Goal: Task Accomplishment & Management: Manage account settings

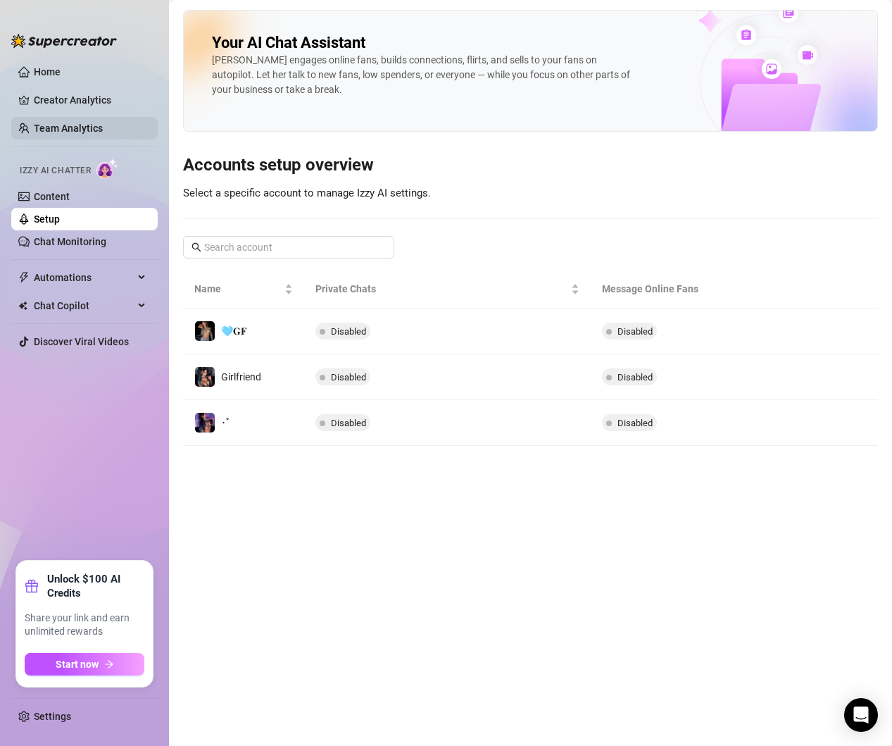
click at [49, 130] on link "Team Analytics" at bounding box center [68, 128] width 69 height 11
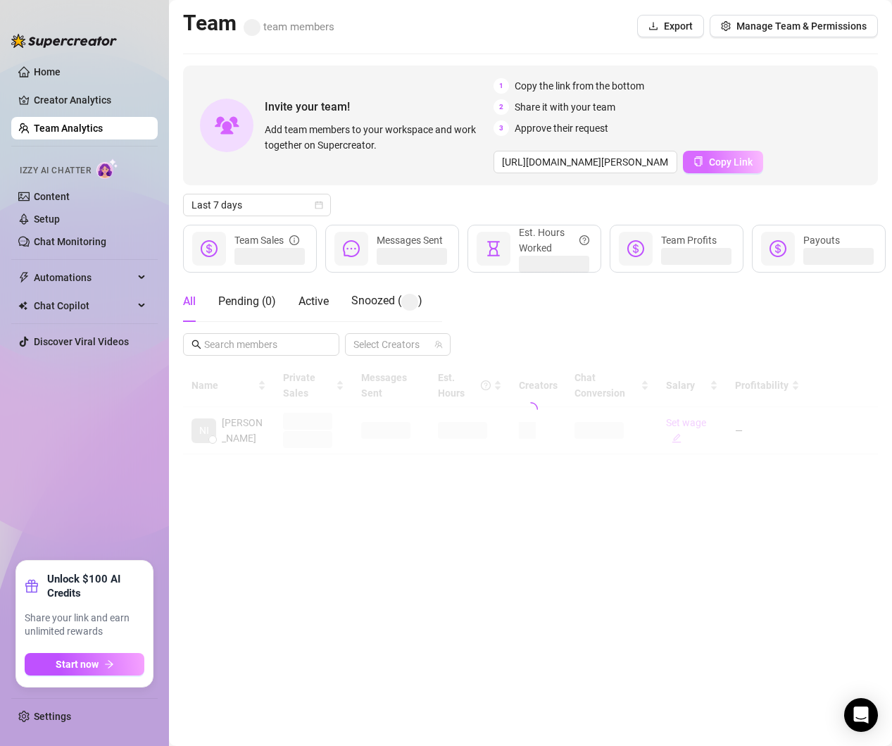
click at [737, 164] on span "Copy Link" at bounding box center [731, 161] width 44 height 11
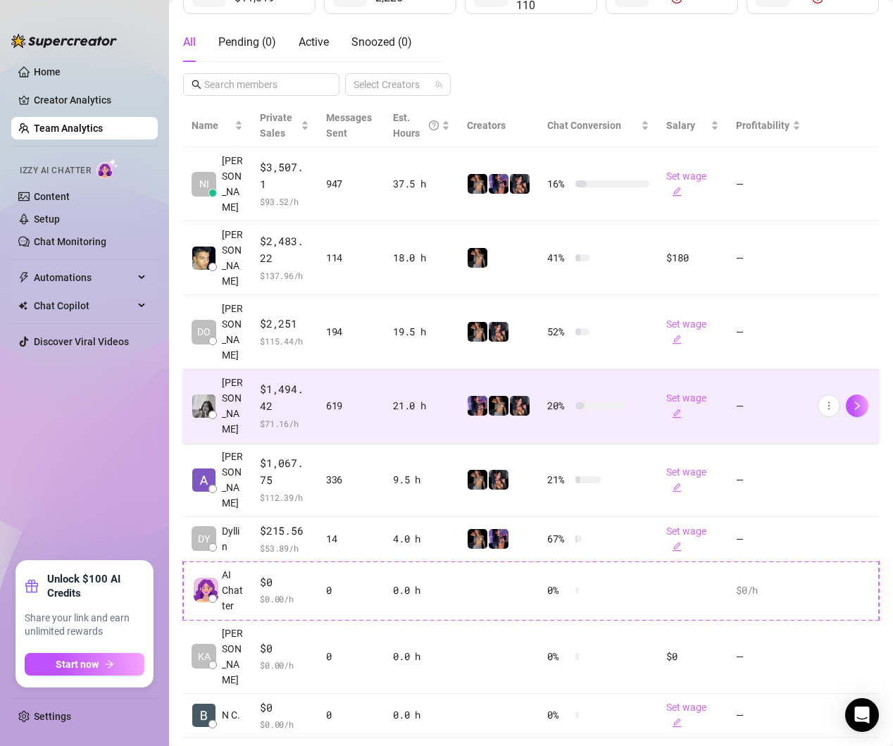
scroll to position [253, 0]
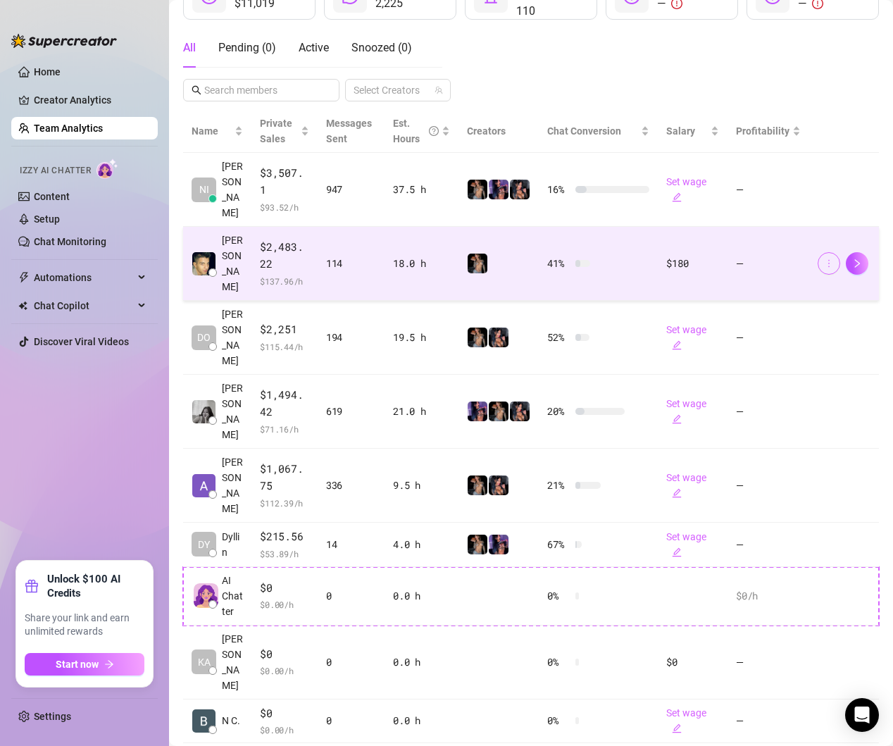
click at [828, 258] on span "button" at bounding box center [829, 263] width 10 height 11
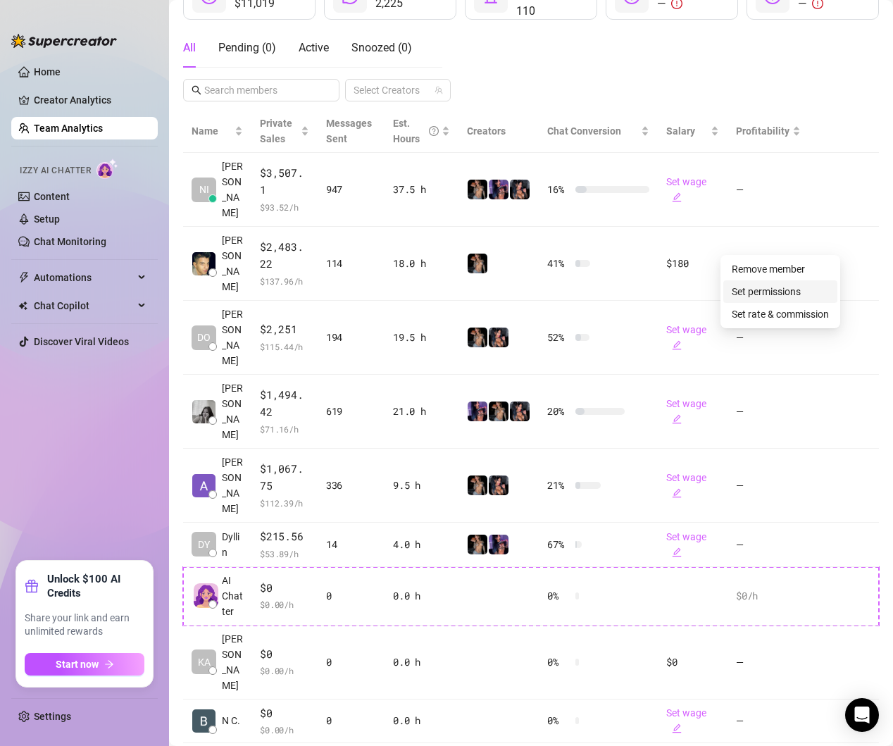
click at [790, 286] on link "Set permissions" at bounding box center [766, 291] width 69 height 11
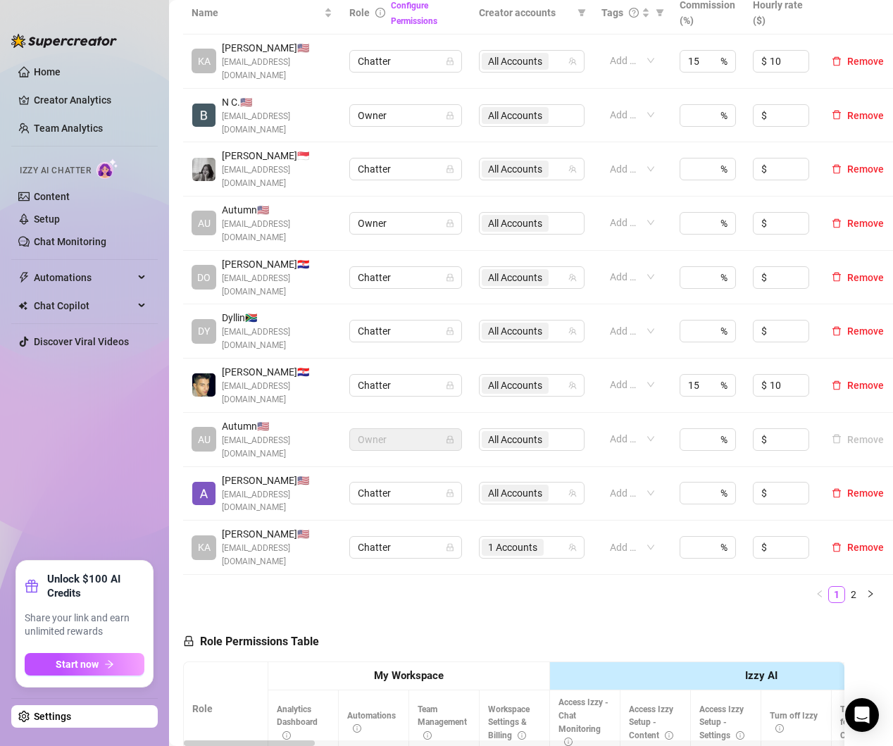
scroll to position [335, 0]
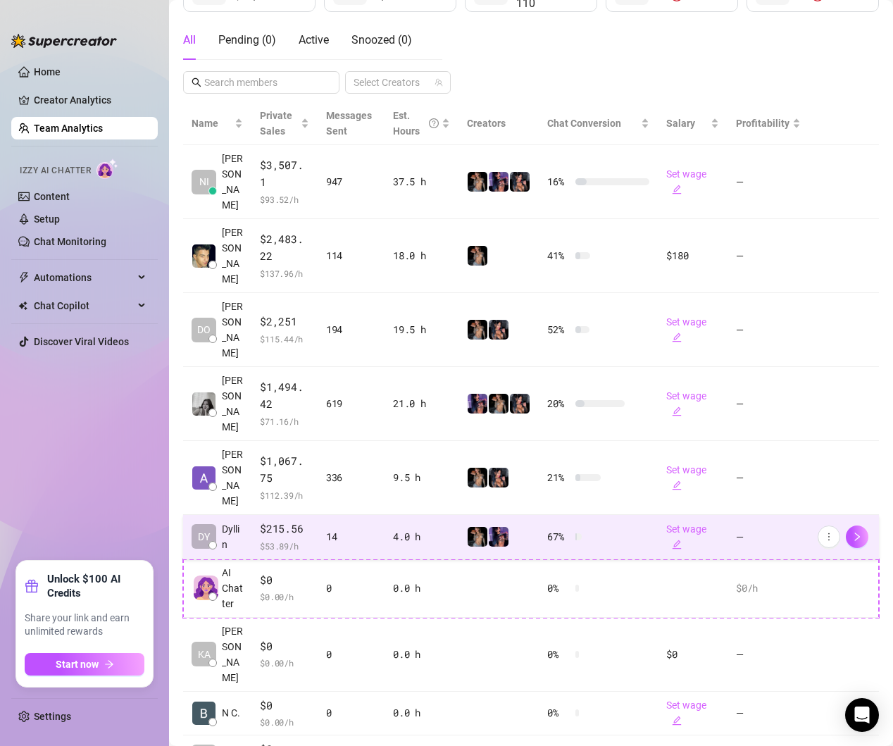
scroll to position [275, 0]
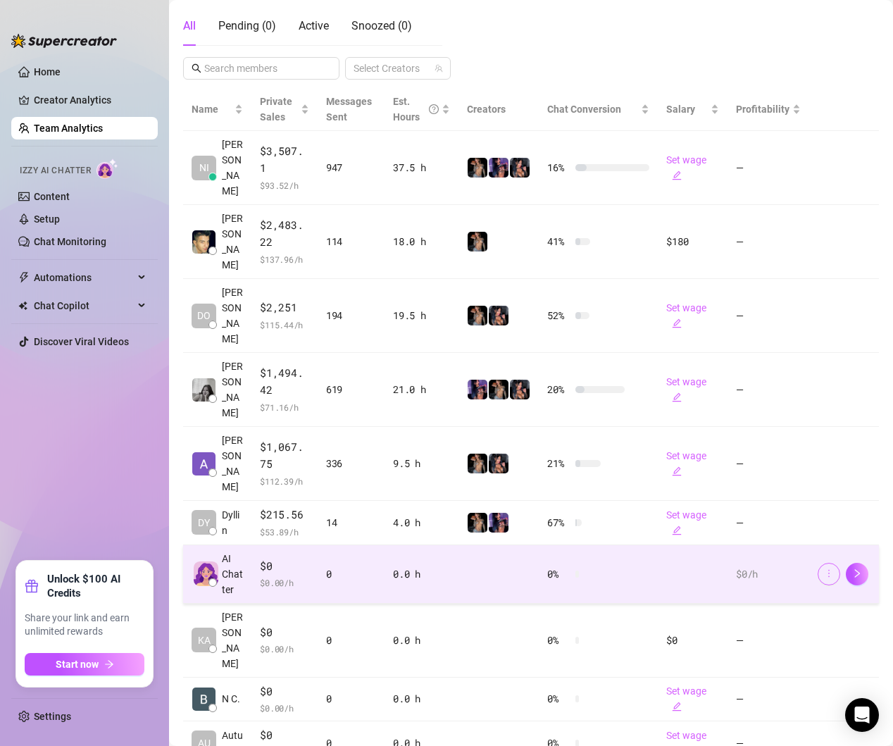
click at [824, 568] on icon "more" at bounding box center [829, 573] width 10 height 10
click at [478, 545] on td at bounding box center [498, 574] width 80 height 58
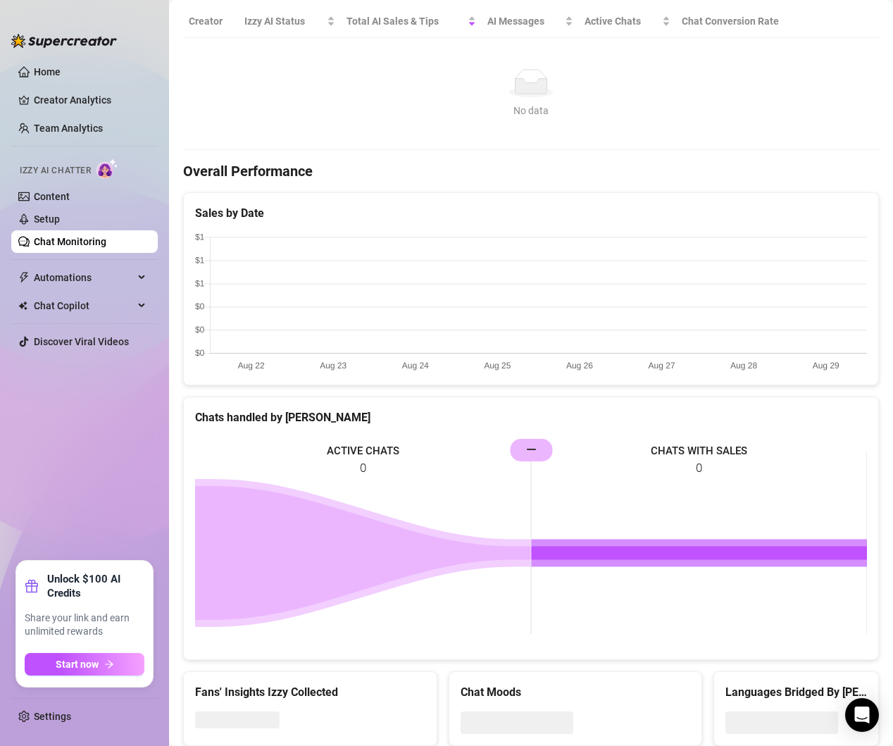
scroll to position [268, 0]
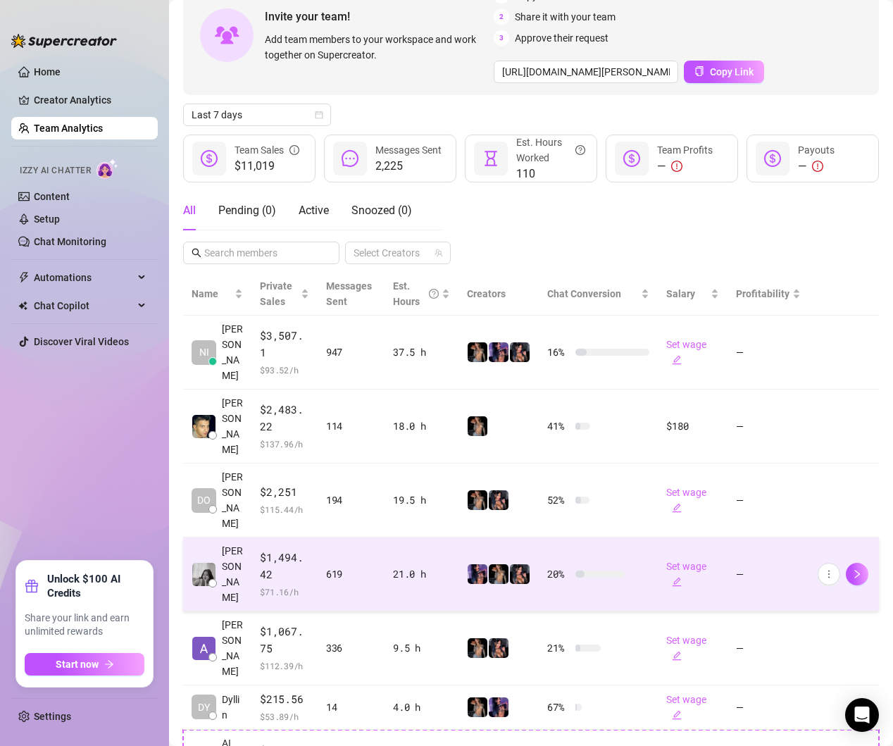
scroll to position [107, 0]
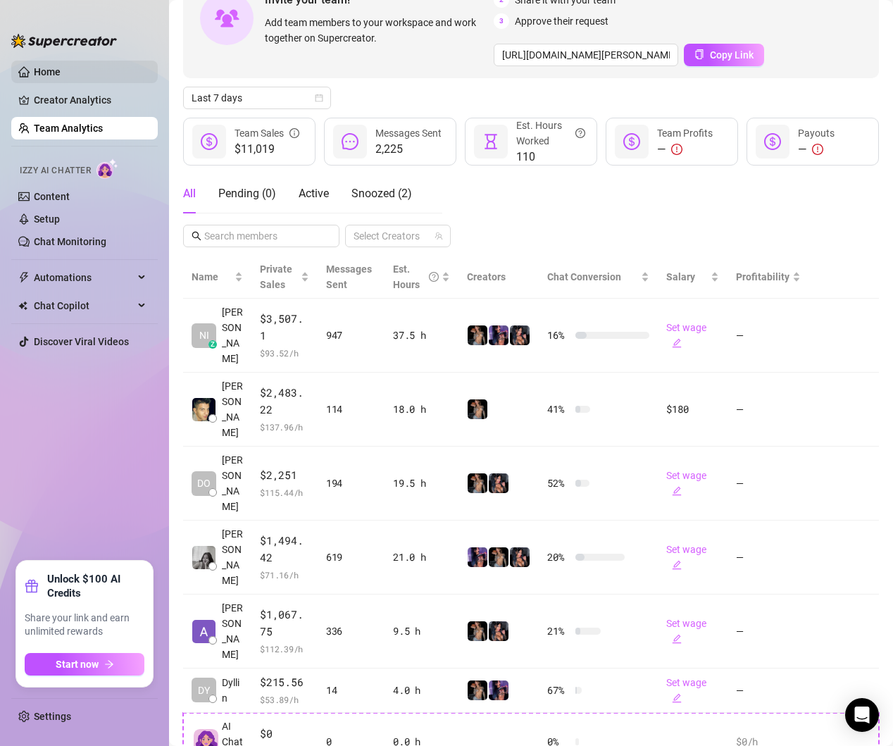
click at [51, 69] on link "Home" at bounding box center [47, 71] width 27 height 11
